Goal: Information Seeking & Learning: Learn about a topic

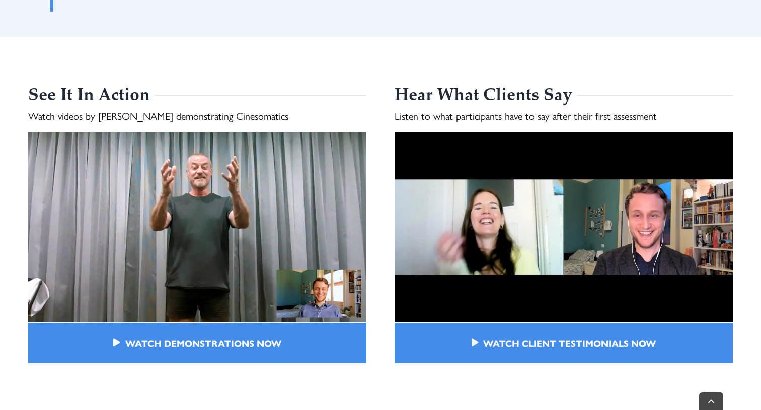
scroll to position [1712, 0]
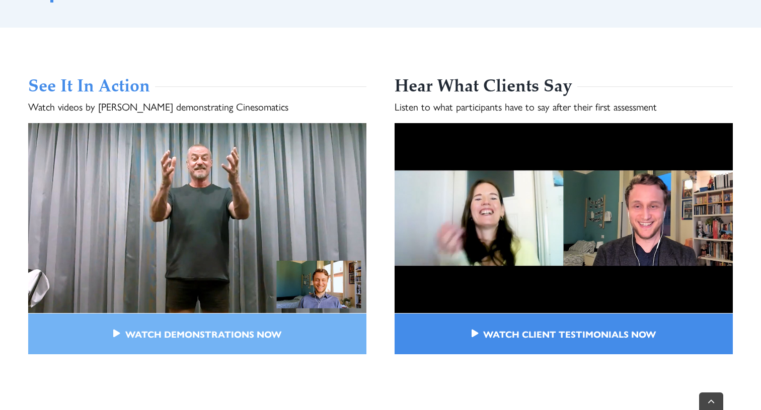
click at [214, 332] on span "Watch Demon­stra­tions Now" at bounding box center [203, 334] width 156 height 11
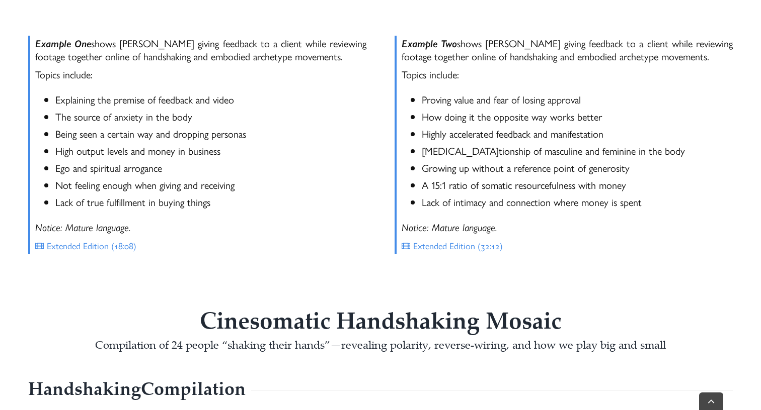
scroll to position [523, 0]
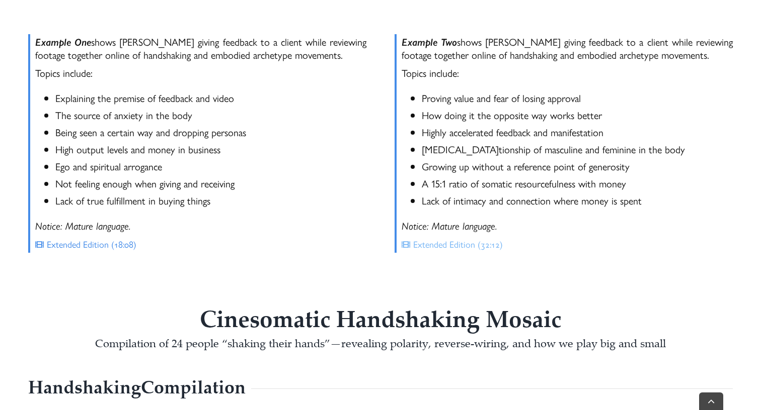
click at [428, 243] on span "Extend­ed Edi­tion (32:12)" at bounding box center [458, 244] width 90 height 13
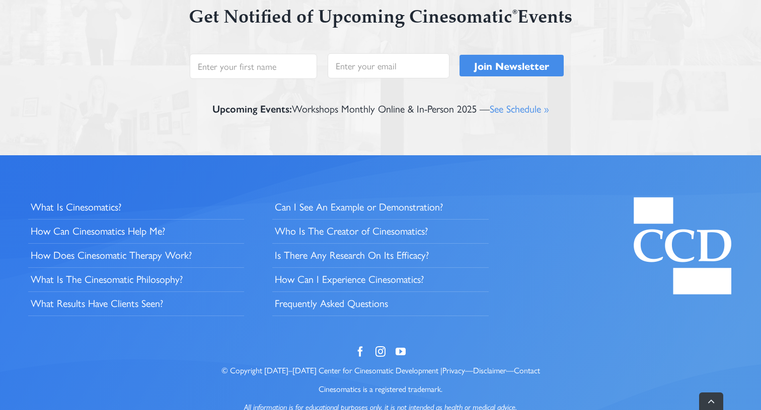
scroll to position [2351, 0]
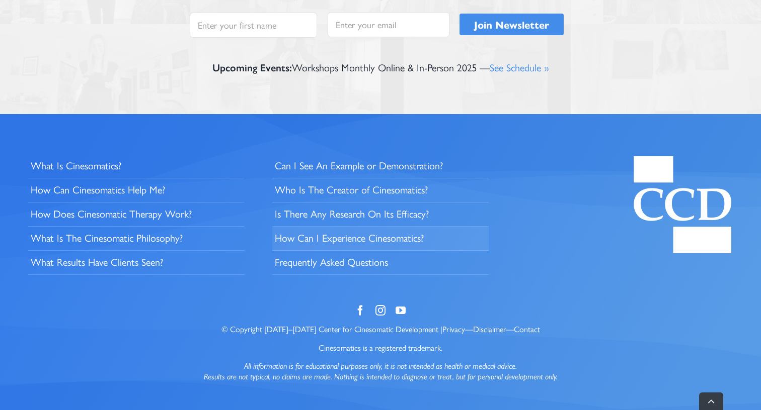
click at [304, 237] on span "How Can I Expe­ri­ence Cinesomatics?" at bounding box center [349, 237] width 149 height 13
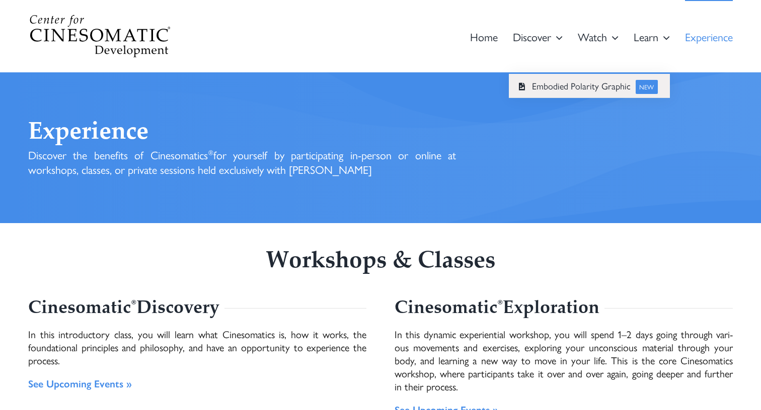
click at [640, 90] on span "NEW" at bounding box center [646, 87] width 23 height 15
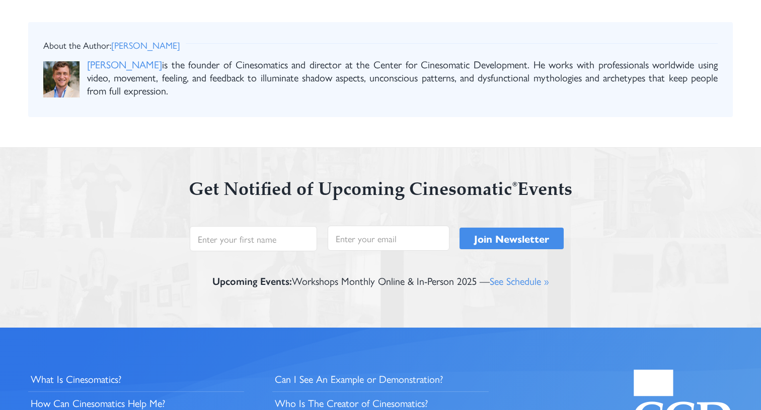
scroll to position [1052, 0]
